Goal: Find specific fact: Find contact information

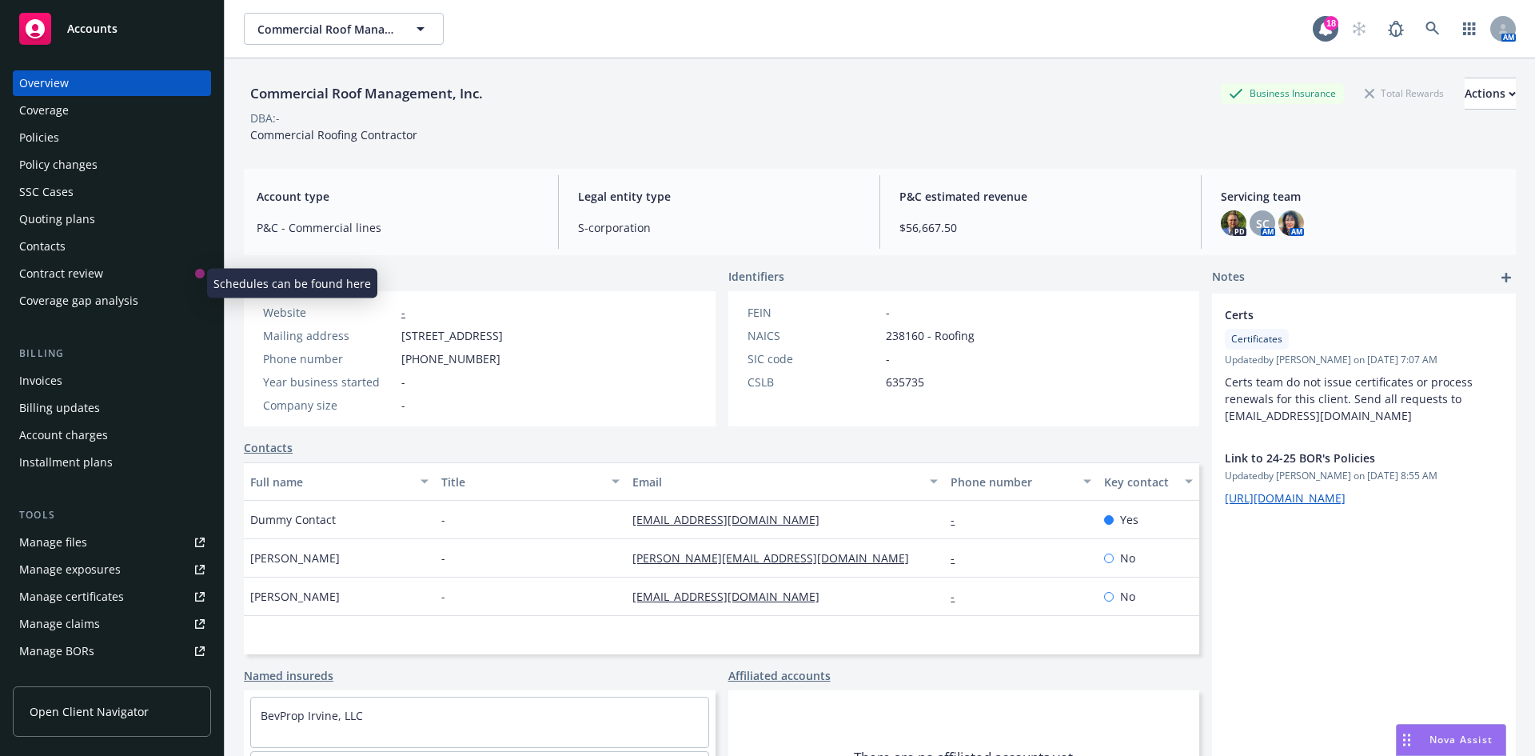
scroll to position [286, 0]
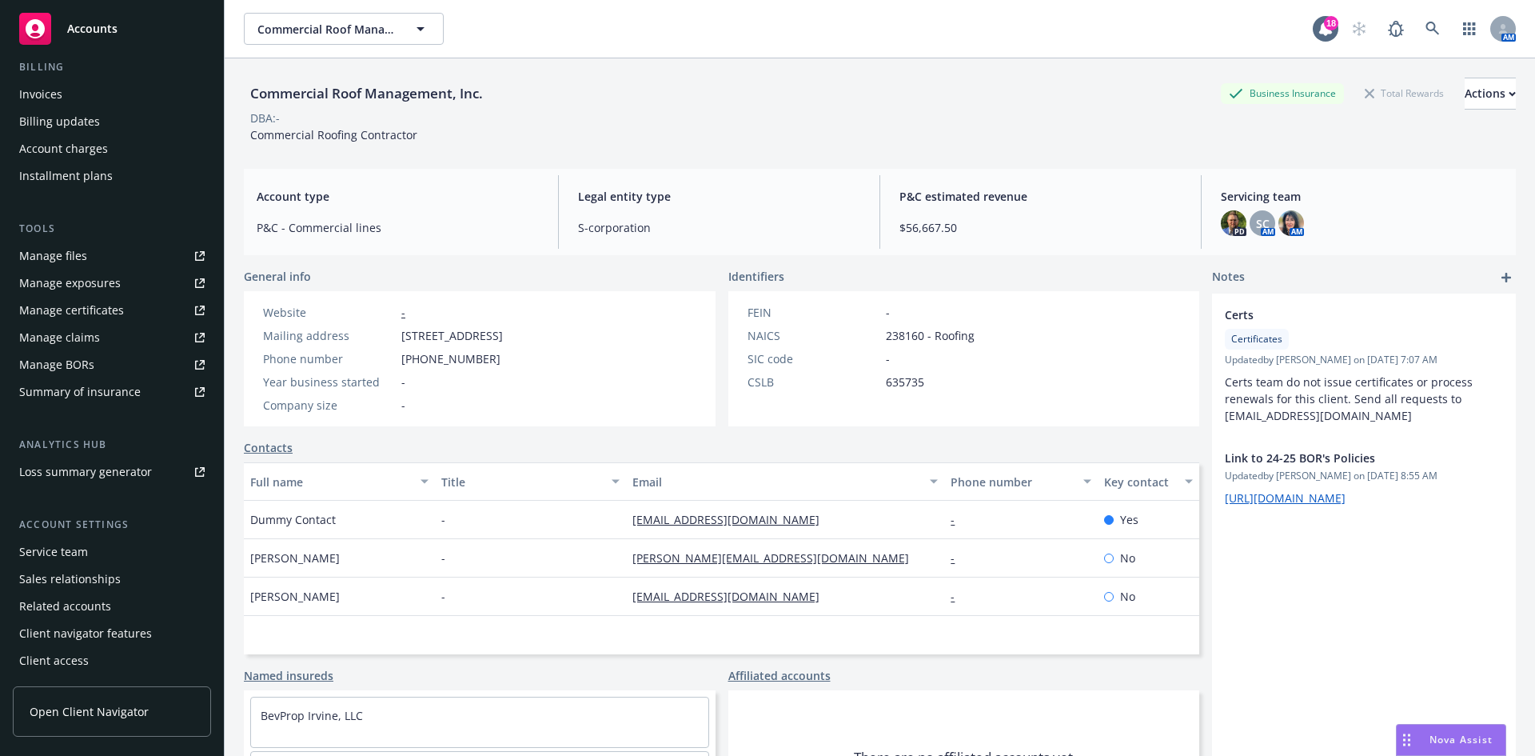
drag, startPoint x: 392, startPoint y: 336, endPoint x: 640, endPoint y: 332, distance: 247.9
click at [522, 332] on div "Website - Mailing address [STREET_ADDRESS] Phone number [PHONE_NUMBER] Year bus…" at bounding box center [383, 358] width 278 height 135
copy div "[STREET_ADDRESS]"
